Goal: Transaction & Acquisition: Obtain resource

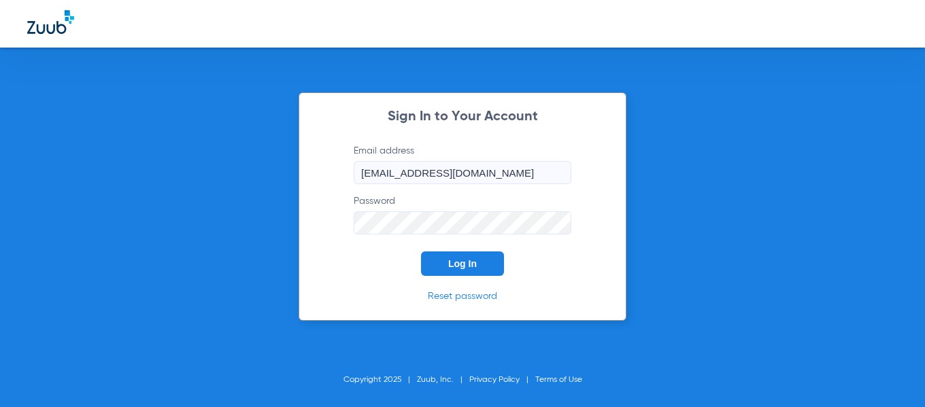
click at [491, 262] on button "Log In" at bounding box center [462, 264] width 83 height 24
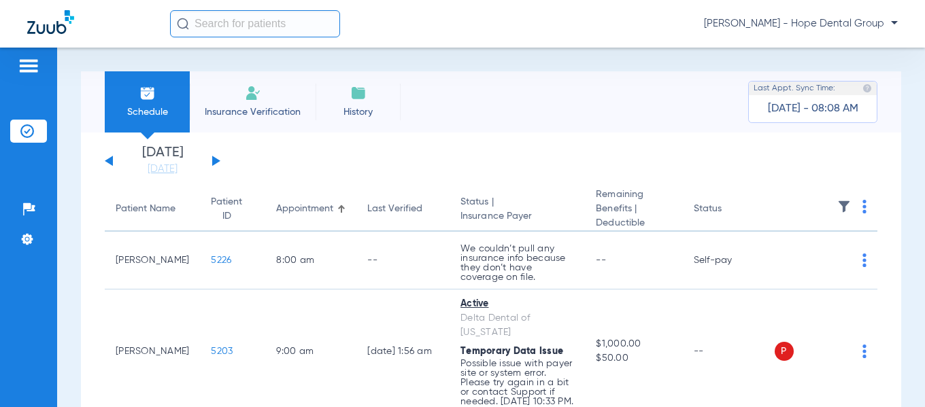
click at [215, 158] on button at bounding box center [216, 161] width 8 height 10
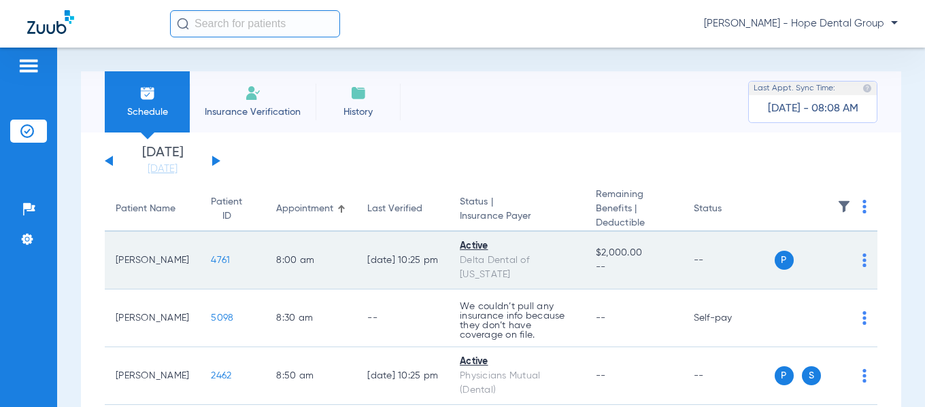
click at [211, 256] on span "4761" at bounding box center [220, 261] width 19 height 10
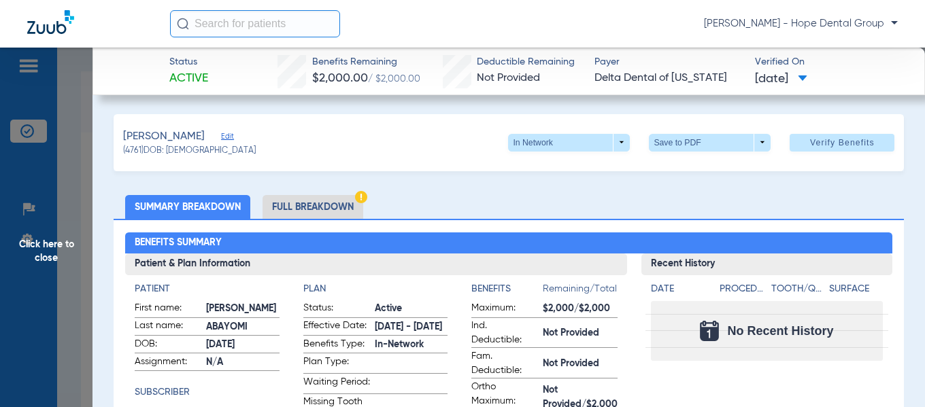
click at [301, 202] on li "Full Breakdown" at bounding box center [312, 207] width 101 height 24
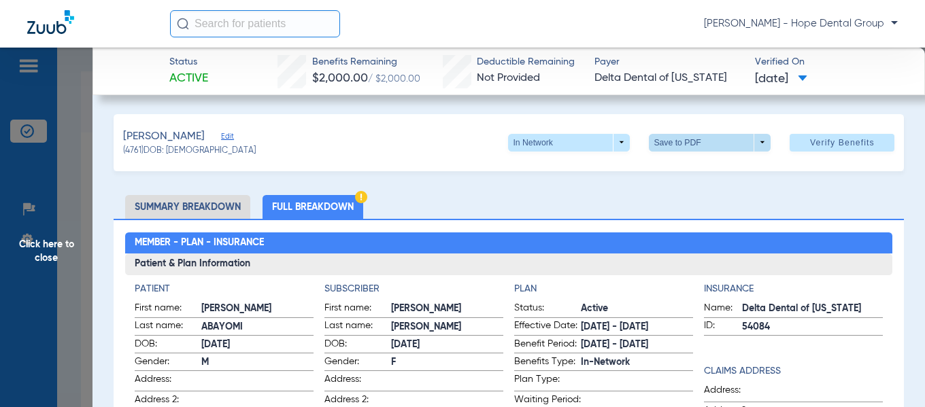
click at [660, 141] on span at bounding box center [710, 143] width 122 height 18
click at [683, 166] on span "Save to PDF" at bounding box center [705, 170] width 54 height 10
click at [41, 246] on span "Click here to close" at bounding box center [46, 251] width 92 height 407
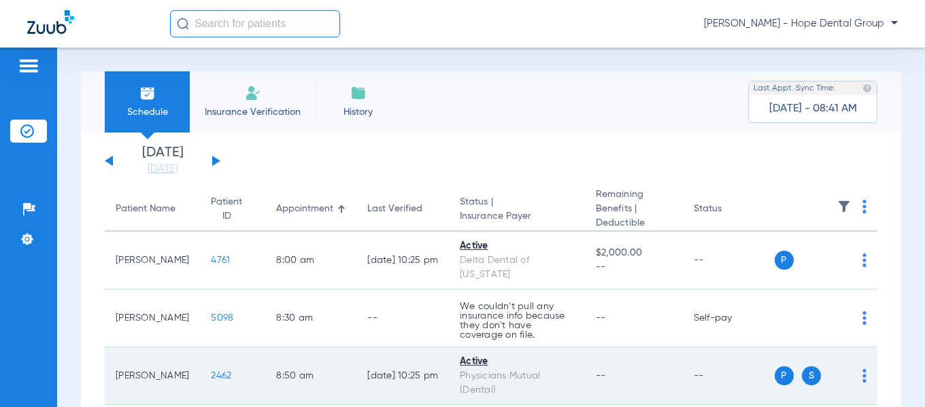
click at [211, 371] on span "2462" at bounding box center [221, 376] width 20 height 10
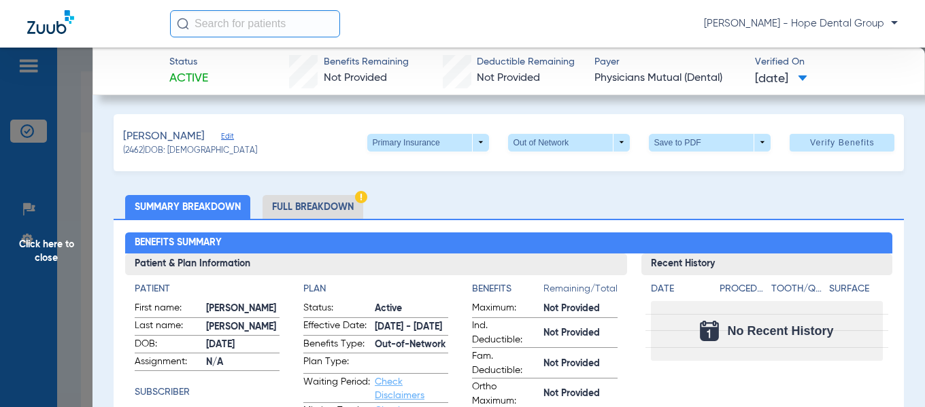
click at [287, 211] on li "Full Breakdown" at bounding box center [312, 207] width 101 height 24
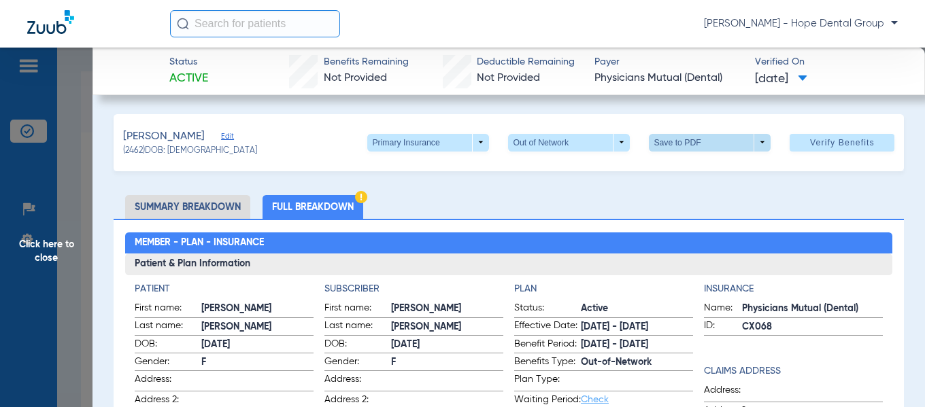
click at [660, 141] on span at bounding box center [710, 143] width 122 height 18
click at [693, 169] on span "Save to PDF" at bounding box center [705, 170] width 54 height 10
